Goal: Book appointment/travel/reservation

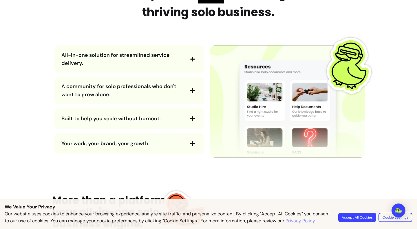
scroll to position [695, 0]
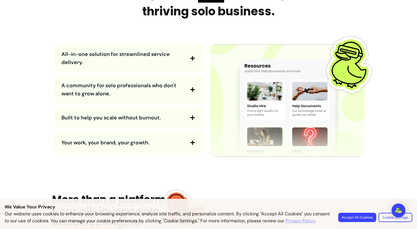
click at [190, 58] on icon "button" at bounding box center [192, 58] width 5 height 5
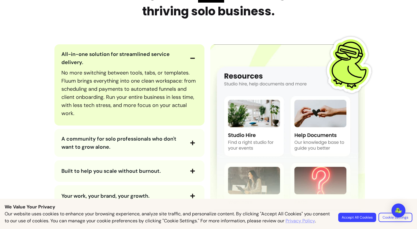
click at [190, 58] on icon "button" at bounding box center [192, 58] width 5 height 5
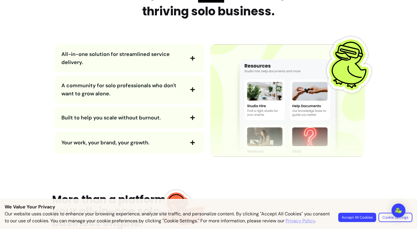
click at [188, 85] on span "button" at bounding box center [193, 90] width 10 height 10
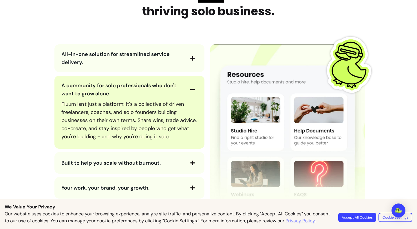
click at [188, 85] on span "button" at bounding box center [193, 90] width 10 height 10
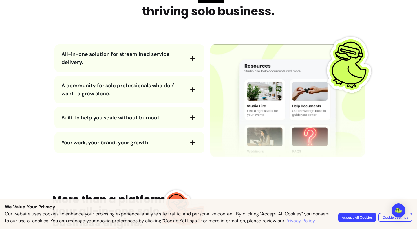
click at [191, 115] on icon "button" at bounding box center [192, 117] width 5 height 5
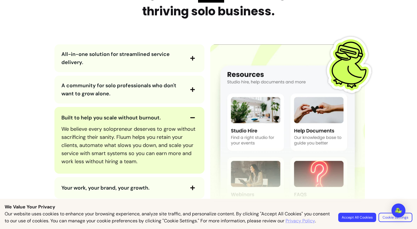
click at [191, 115] on icon "button" at bounding box center [192, 117] width 5 height 5
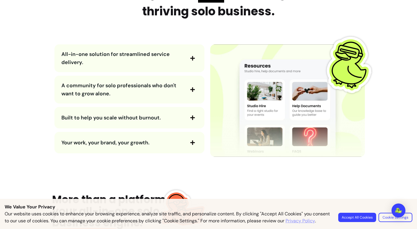
click at [189, 137] on span "button" at bounding box center [193, 142] width 10 height 10
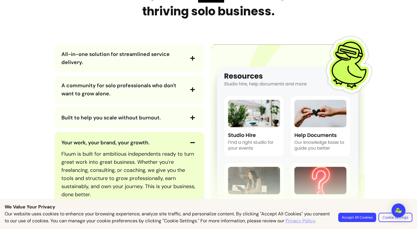
click at [189, 137] on span "button" at bounding box center [193, 142] width 10 height 10
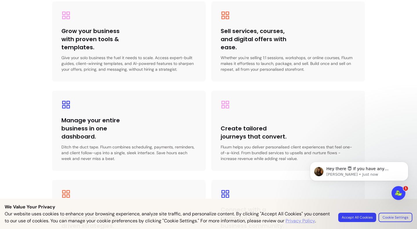
scroll to position [0, 0]
click at [374, 176] on p "[PERSON_NAME] • Just now" at bounding box center [363, 174] width 75 height 5
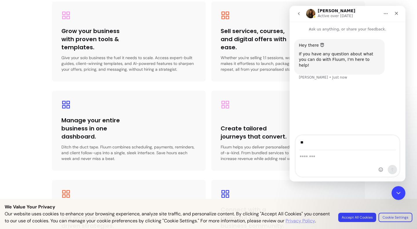
type input "**"
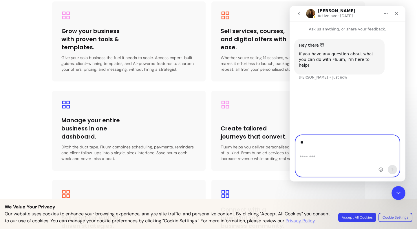
click at [328, 160] on textarea "Message…" at bounding box center [348, 155] width 104 height 10
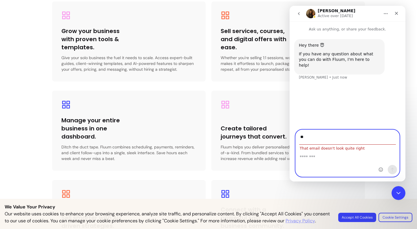
click at [335, 142] on input "**" at bounding box center [347, 137] width 97 height 15
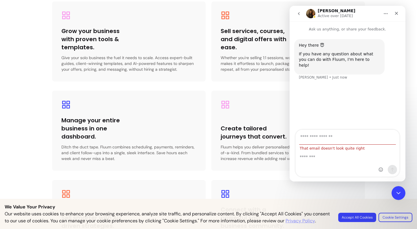
click at [114, 173] on div "Grow your business with proven tools & templates. Give your solo business the f…" at bounding box center [208, 130] width 313 height 258
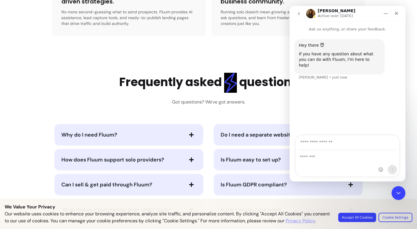
scroll to position [1197, 0]
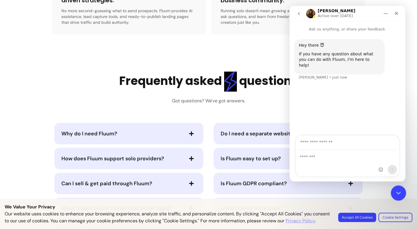
click at [401, 190] on div "Close Intercom Messenger" at bounding box center [397, 192] width 14 height 14
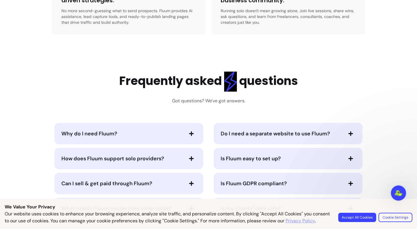
scroll to position [0, 0]
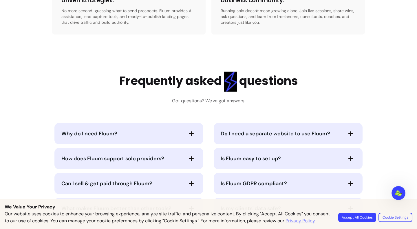
click at [360, 212] on button "Accept All Cookies" at bounding box center [357, 216] width 38 height 9
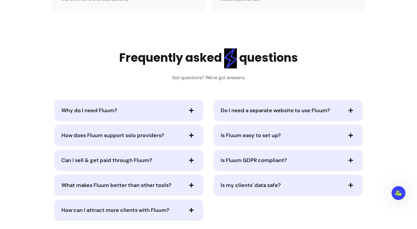
scroll to position [1264, 0]
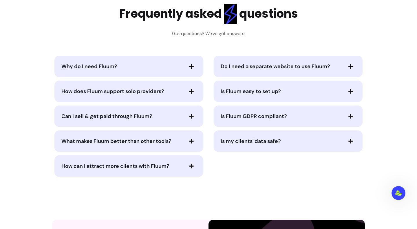
click at [190, 61] on span "button" at bounding box center [191, 66] width 10 height 10
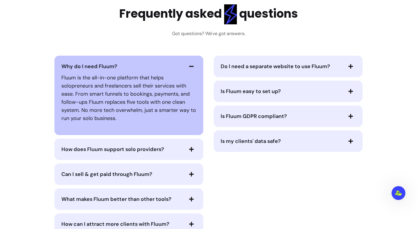
click at [190, 61] on span "button" at bounding box center [191, 66] width 10 height 10
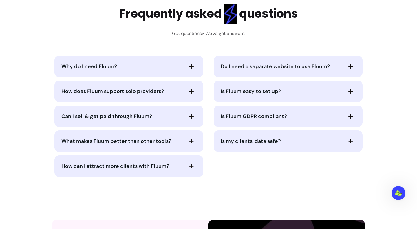
click at [236, 67] on button "Do I need a separate website to use Fluum?" at bounding box center [288, 66] width 135 height 10
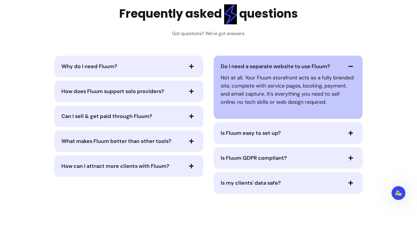
click at [229, 63] on span "Do I need a separate website to use Fluum?" at bounding box center [275, 66] width 109 height 7
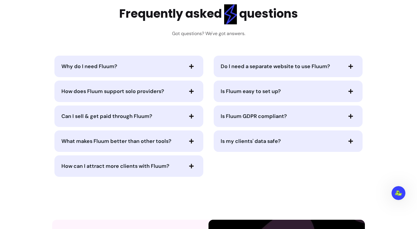
click at [162, 88] on span "How does Fluum support solo providers?" at bounding box center [112, 91] width 103 height 7
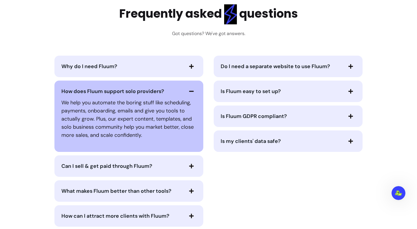
click at [162, 88] on span "How does Fluum support solo providers?" at bounding box center [112, 91] width 103 height 7
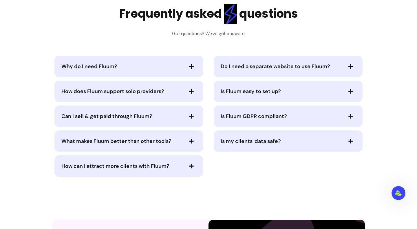
click at [177, 112] on span "Can I sell & get paid through Fluum?" at bounding box center [122, 116] width 122 height 8
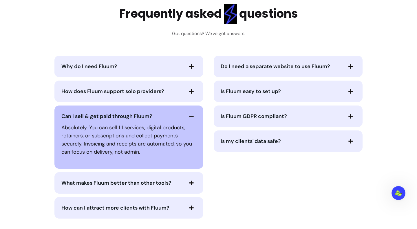
click at [177, 112] on span "Can I sell & get paid through Fluum?" at bounding box center [122, 116] width 122 height 8
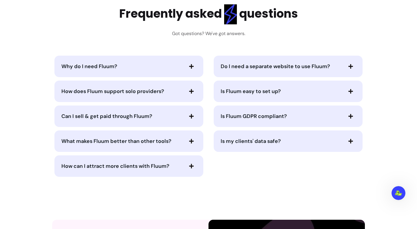
click at [170, 140] on span "What makes Fluum better than other tools?" at bounding box center [116, 140] width 110 height 7
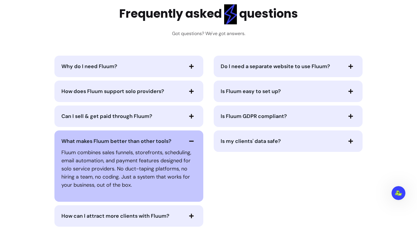
click at [170, 140] on span "What makes Fluum better than other tools?" at bounding box center [116, 140] width 110 height 7
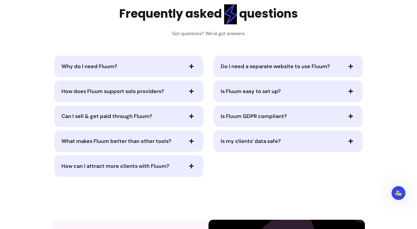
click at [175, 162] on span "How can I attract more clients with Fluum?" at bounding box center [122, 166] width 122 height 8
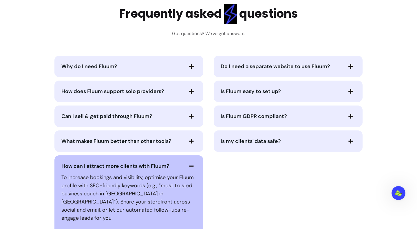
click at [175, 162] on span "How can I attract more clients with Fluum?" at bounding box center [122, 166] width 122 height 8
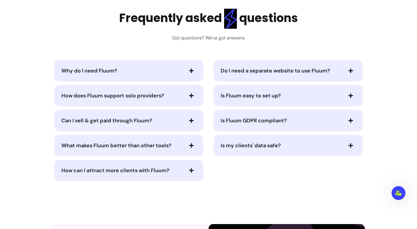
scroll to position [1253, 0]
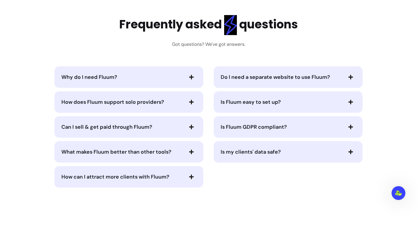
click at [276, 97] on button "Is Fluum easy to set up?" at bounding box center [288, 102] width 135 height 10
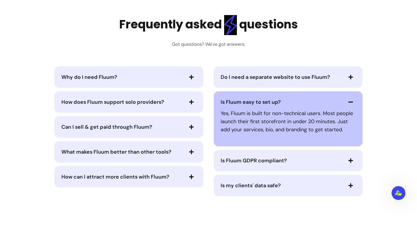
click at [276, 97] on button "Is Fluum easy to set up?" at bounding box center [288, 102] width 135 height 10
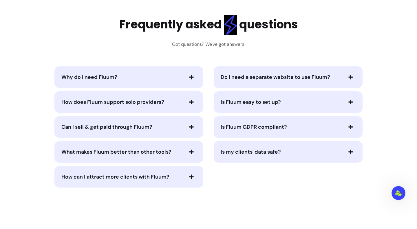
click at [282, 118] on div "Is Fluum GDPR compliant?" at bounding box center [288, 126] width 149 height 21
click at [274, 123] on span "Is Fluum GDPR compliant?" at bounding box center [254, 126] width 66 height 7
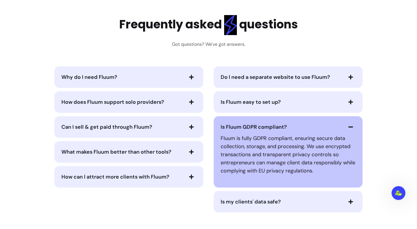
click at [262, 125] on span "Is Fluum GDPR compliant?" at bounding box center [254, 126] width 66 height 7
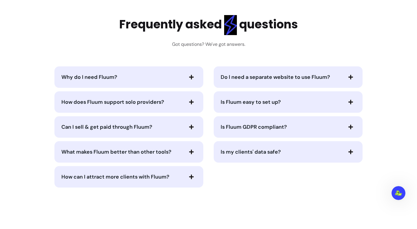
click at [276, 74] on span "Do I need a separate website to use Fluum?" at bounding box center [275, 77] width 109 height 7
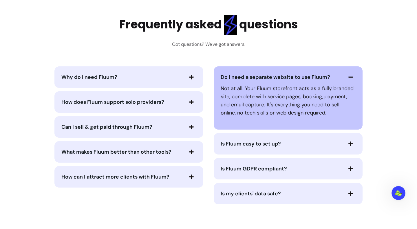
click at [276, 74] on span "Do I need a separate website to use Fluum?" at bounding box center [275, 77] width 109 height 7
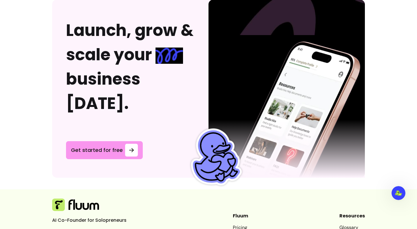
scroll to position [1575, 0]
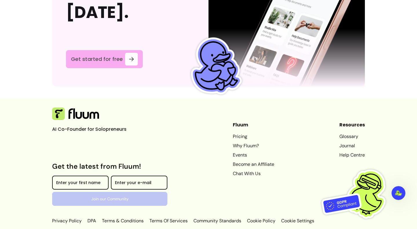
click at [113, 55] on span "Get started for free" at bounding box center [97, 59] width 52 height 8
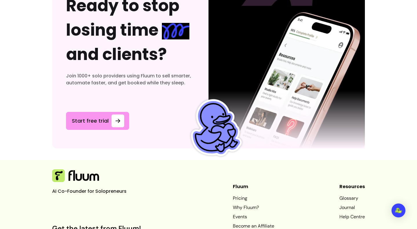
scroll to position [3223, 0]
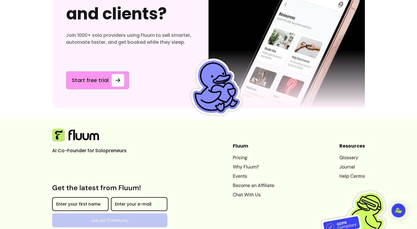
click at [239, 173] on link "Events" at bounding box center [253, 176] width 41 height 7
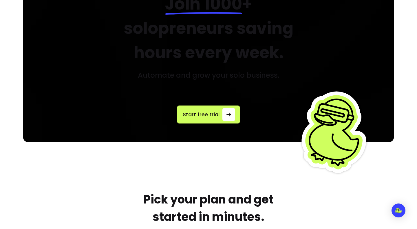
scroll to position [0, 0]
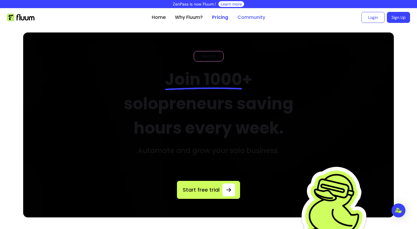
click at [257, 16] on link "Community" at bounding box center [251, 17] width 28 height 7
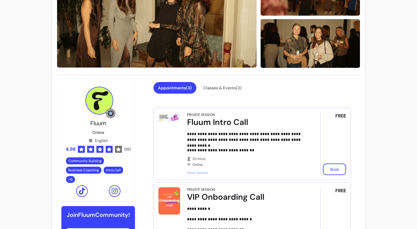
scroll to position [122, 0]
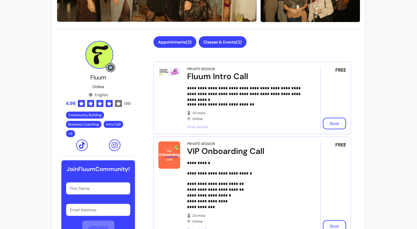
click at [230, 42] on button "Classes & Events ( 2 )" at bounding box center [223, 42] width 48 height 12
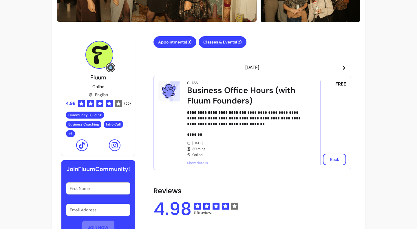
click at [181, 44] on button "Appointments ( 3 )" at bounding box center [174, 42] width 43 height 12
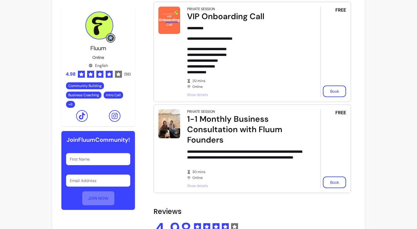
scroll to position [260, 0]
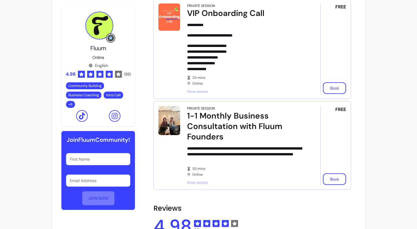
click at [99, 162] on input "First Name" at bounding box center [98, 159] width 57 height 6
click at [18, 154] on div "**********" at bounding box center [208, 194] width 417 height 892
click at [205, 141] on div "1-1 Monthly Business Consultation with Fluum Founders" at bounding box center [245, 126] width 117 height 31
click at [206, 123] on div "1-1 Monthly Business Consultation with Fluum Founders" at bounding box center [245, 126] width 117 height 31
click at [196, 182] on span "Show details" at bounding box center [245, 182] width 117 height 5
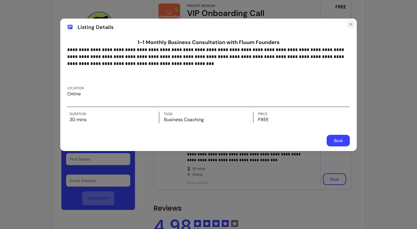
click at [351, 27] on button "Close" at bounding box center [350, 24] width 9 height 9
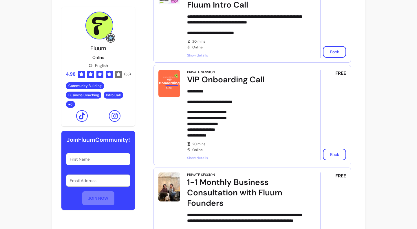
scroll to position [189, 0]
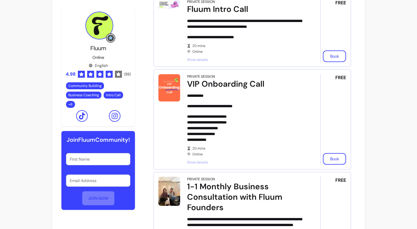
click at [194, 162] on span "Show details" at bounding box center [245, 162] width 117 height 5
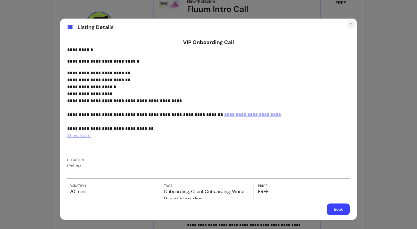
click at [350, 25] on icon "Close" at bounding box center [351, 24] width 5 height 5
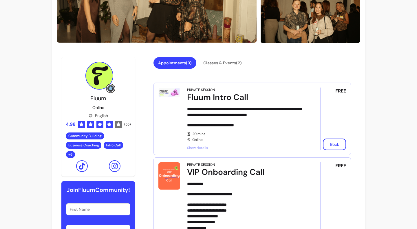
scroll to position [93, 0]
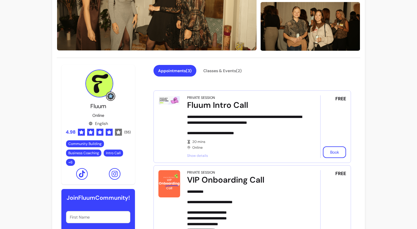
click at [196, 153] on div "**********" at bounding box center [245, 126] width 117 height 63
click at [197, 155] on span "Show details" at bounding box center [245, 155] width 117 height 5
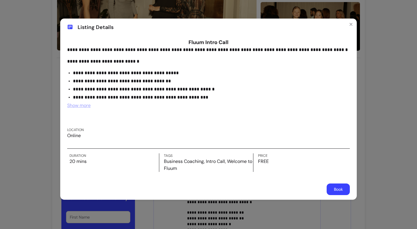
click at [79, 107] on span "Show more" at bounding box center [78, 105] width 23 height 6
click at [340, 189] on button "Book" at bounding box center [338, 189] width 23 height 12
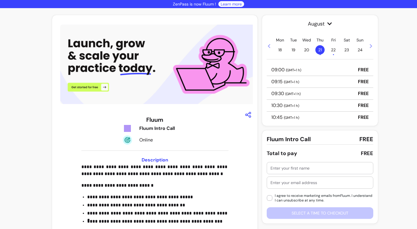
scroll to position [12, 0]
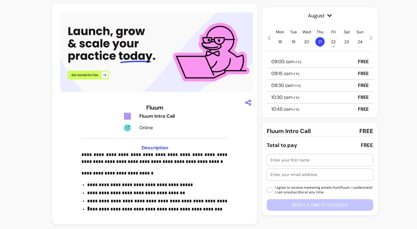
click at [335, 39] on span "22 •" at bounding box center [333, 41] width 9 height 9
click at [319, 40] on span "21 •" at bounding box center [319, 41] width 9 height 9
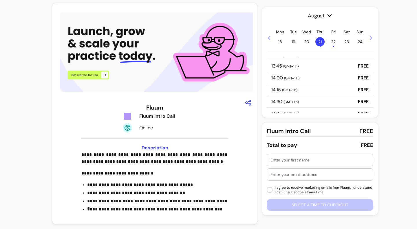
scroll to position [190, 0]
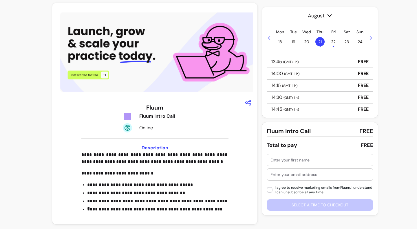
click at [283, 96] on p "14:30 ( GMT+1 h )" at bounding box center [284, 97] width 27 height 7
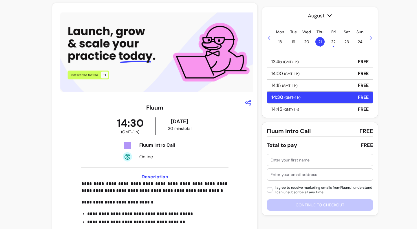
click at [309, 159] on input "text" at bounding box center [319, 160] width 99 height 6
type input "Sally"
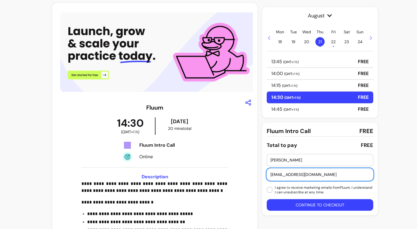
click at [307, 174] on input "h.flowerslondon@gmil.com" at bounding box center [319, 174] width 99 height 6
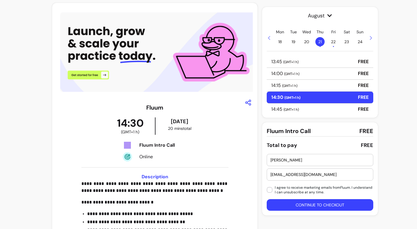
click at [309, 174] on input "h.flowerslondon@gmil.com" at bounding box center [319, 174] width 99 height 6
type input "h.flowerslondon@gmail.com"
click at [298, 205] on button "Continue to checkout" at bounding box center [320, 205] width 107 height 12
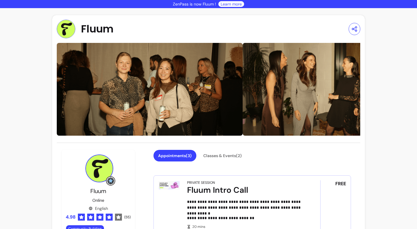
click at [68, 32] on img at bounding box center [66, 29] width 19 height 19
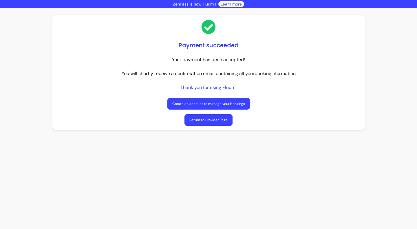
click at [205, 122] on link "Return to Provider Page" at bounding box center [208, 120] width 48 height 12
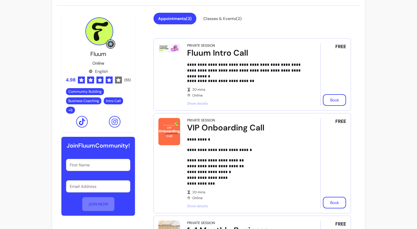
scroll to position [148, 0]
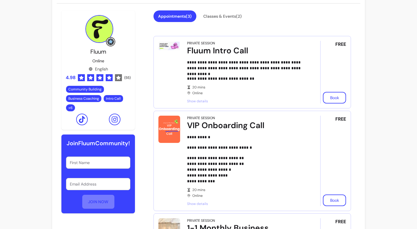
click at [203, 101] on span "Show details" at bounding box center [245, 101] width 117 height 5
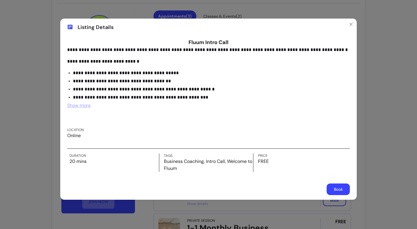
click at [83, 103] on span "Show more" at bounding box center [78, 105] width 23 height 6
click at [352, 25] on icon "Close" at bounding box center [351, 24] width 5 height 5
